Goal: Task Accomplishment & Management: Manage account settings

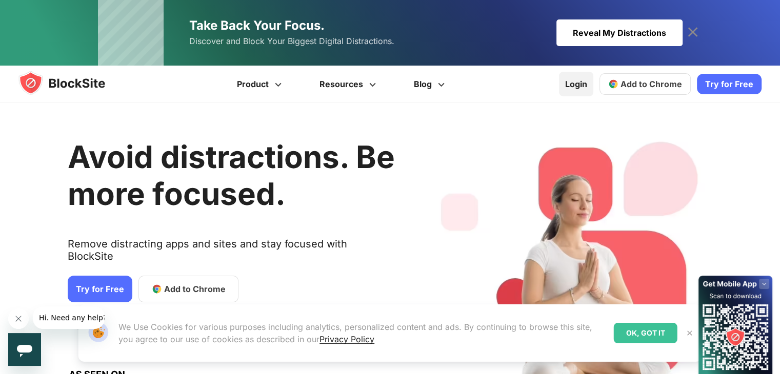
click at [582, 86] on link "Login" at bounding box center [576, 84] width 34 height 25
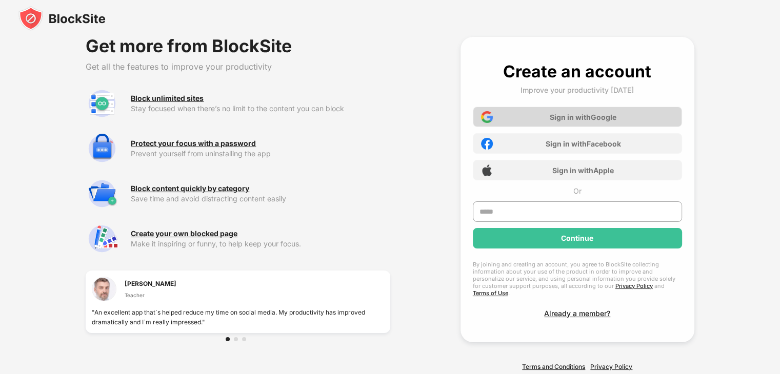
click at [559, 120] on div "Sign in with Google" at bounding box center [583, 117] width 67 height 9
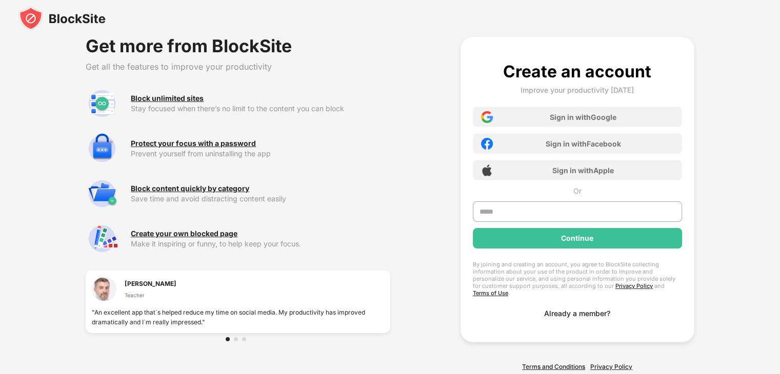
click at [589, 309] on div "Already a member?" at bounding box center [577, 313] width 66 height 9
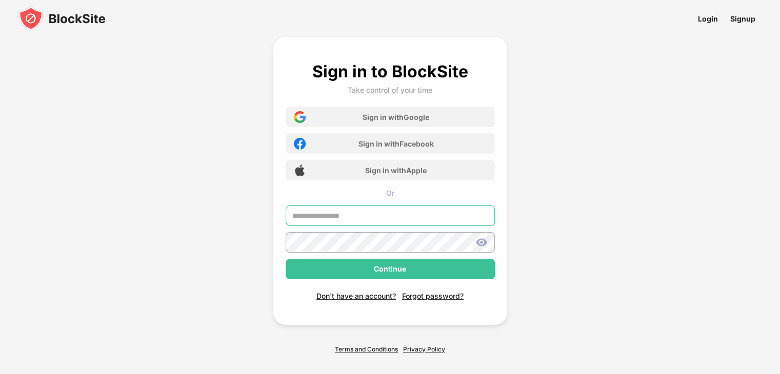
click at [394, 211] on input "text" at bounding box center [390, 216] width 209 height 21
type input "**********"
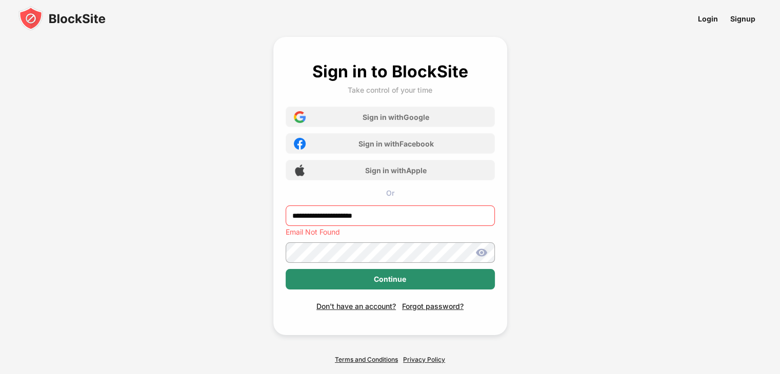
click at [387, 276] on div "Continue" at bounding box center [390, 279] width 32 height 8
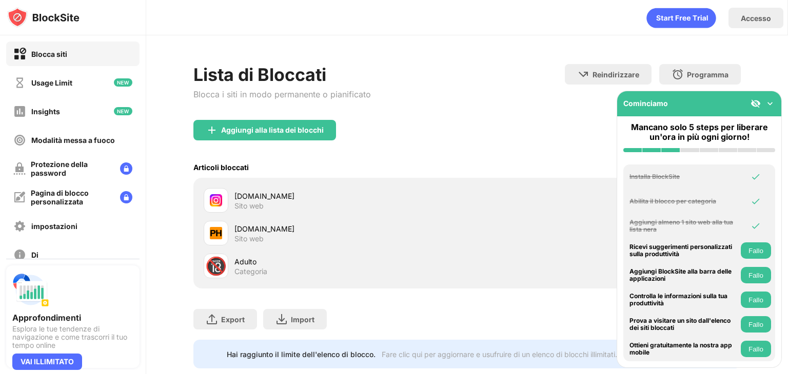
click at [276, 196] on div "instagram.com" at bounding box center [350, 196] width 232 height 11
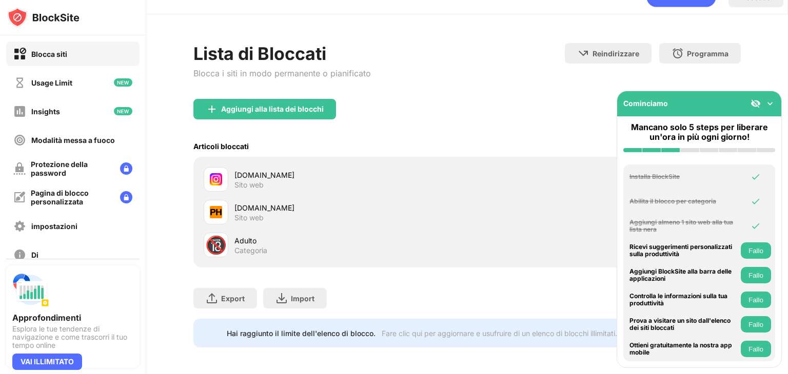
scroll to position [30, 0]
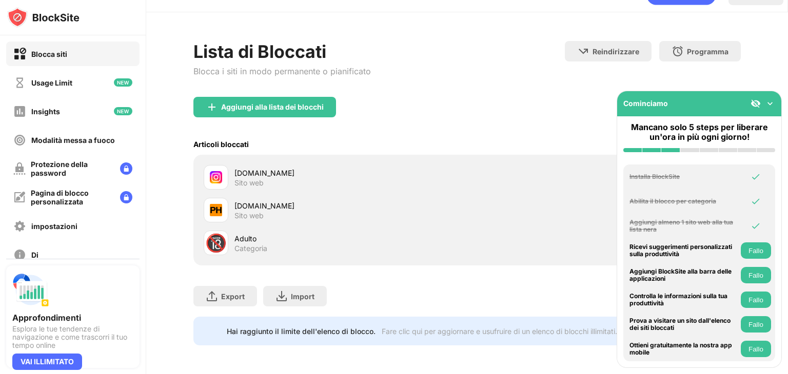
click at [766, 102] on img at bounding box center [770, 103] width 10 height 10
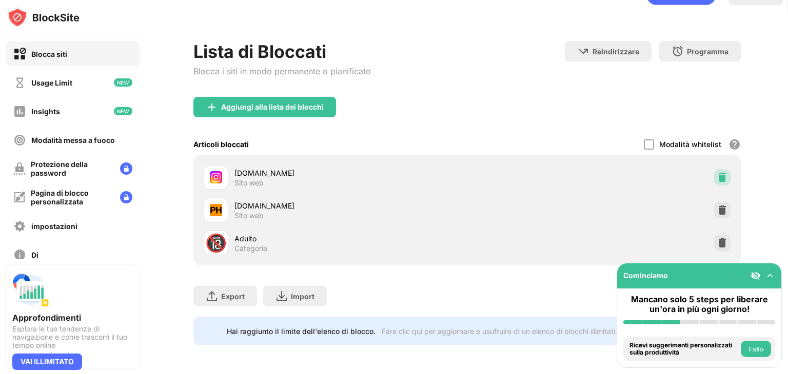
click at [717, 172] on img at bounding box center [722, 177] width 10 height 10
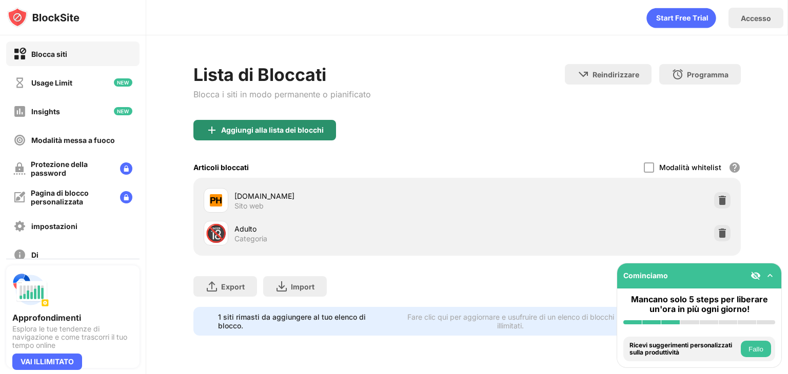
click at [298, 136] on div "Aggiungi alla lista dei blocchi" at bounding box center [264, 130] width 143 height 21
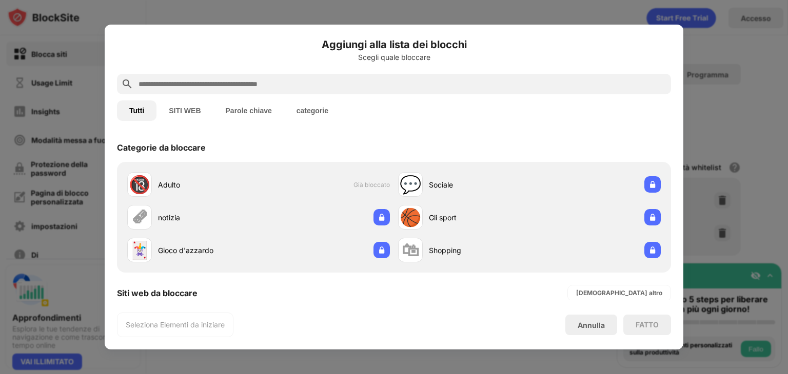
click at [316, 87] on input "text" at bounding box center [401, 84] width 529 height 12
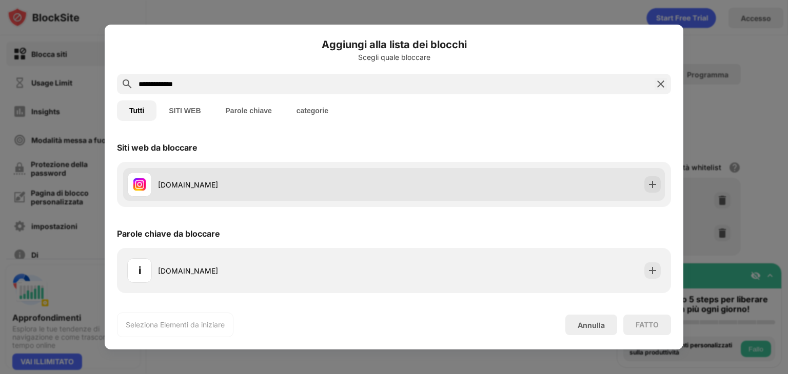
type input "**********"
click at [641, 189] on div "instagram.com" at bounding box center [393, 184] width 541 height 33
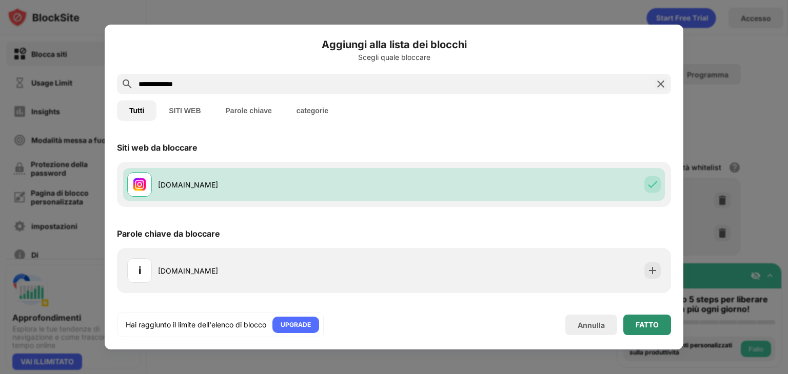
click at [650, 325] on div "FATTO" at bounding box center [646, 325] width 23 height 8
